Goal: Find specific page/section: Find specific page/section

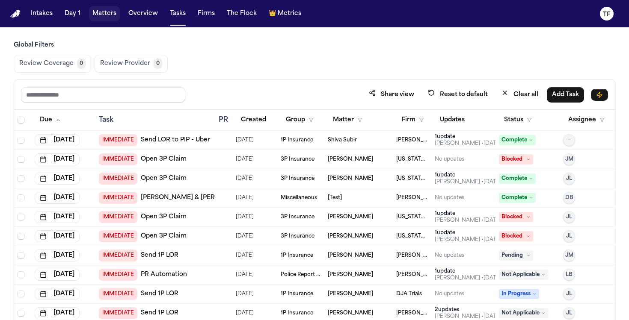
click at [92, 15] on button "Matters" at bounding box center [104, 13] width 31 height 15
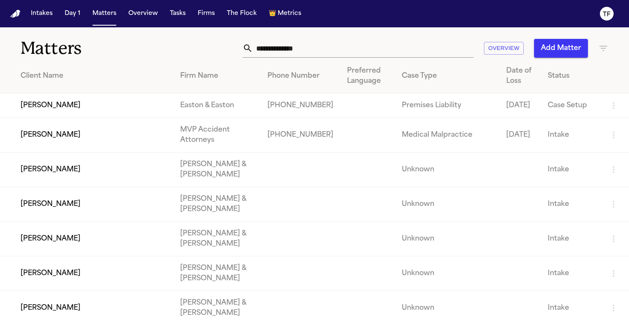
click at [309, 54] on input "text" at bounding box center [363, 48] width 221 height 19
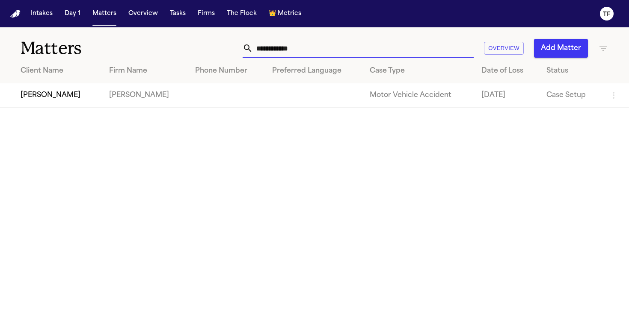
type input "**********"
click at [270, 98] on td at bounding box center [313, 95] width 97 height 24
click at [32, 93] on td "[PERSON_NAME]" at bounding box center [51, 95] width 102 height 24
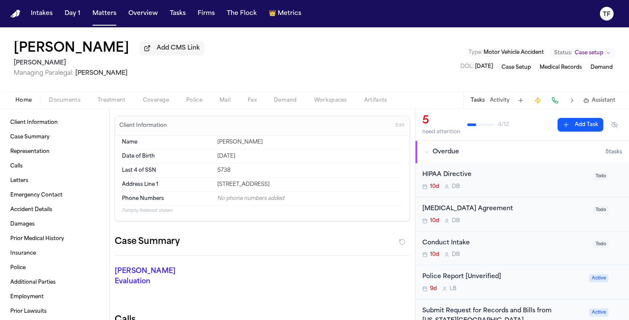
click at [56, 104] on span "Documents" at bounding box center [65, 100] width 32 height 7
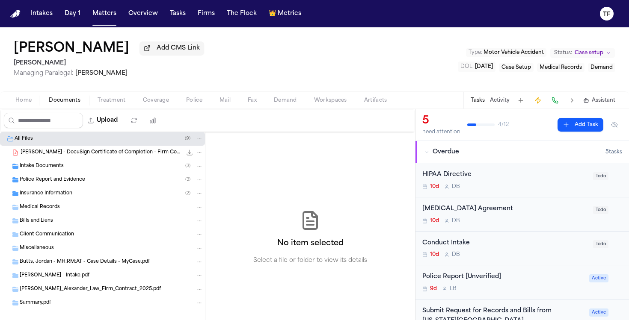
click at [63, 198] on div "Insurance Information ( 2 )" at bounding box center [112, 194] width 184 height 8
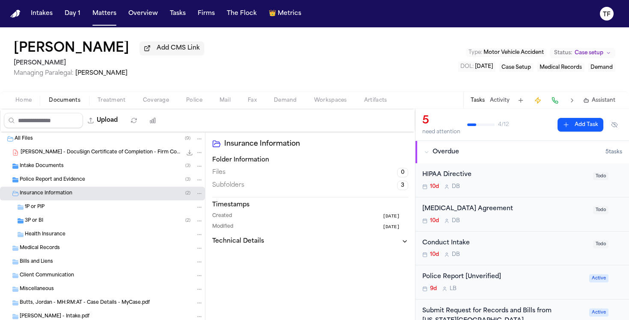
click at [53, 223] on div "3P or BI ( 2 )" at bounding box center [114, 221] width 178 height 8
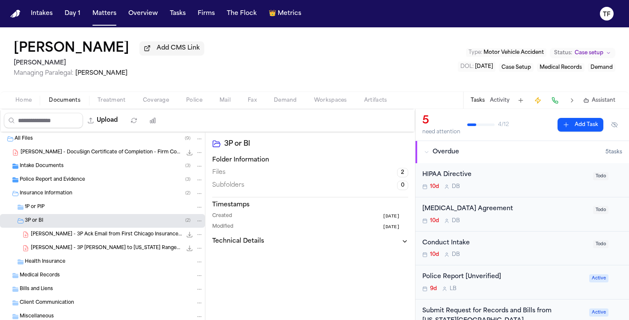
click at [89, 239] on div "[PERSON_NAME] - 3P Ack Email from First Chicago Insurance - [DATE] 79.8 KB • PDF" at bounding box center [117, 235] width 172 height 9
